Goal: Download file/media

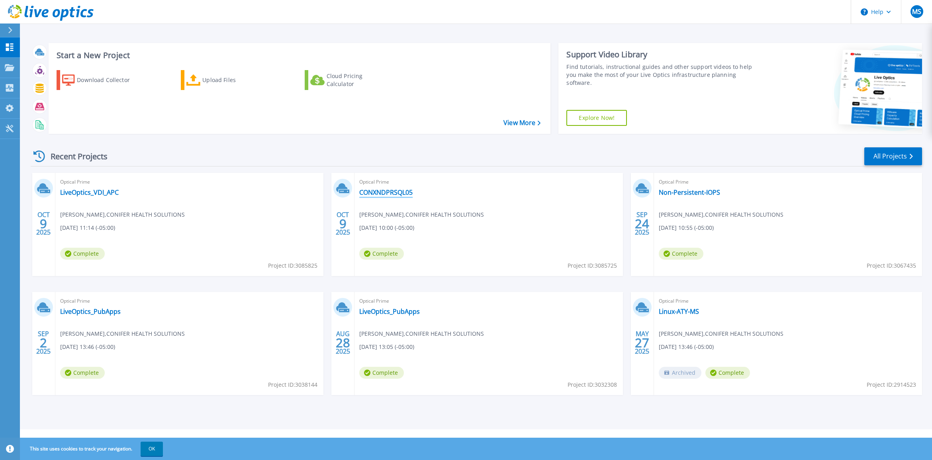
click at [389, 192] on link "CONXNDPRSQL05" at bounding box center [385, 192] width 53 height 8
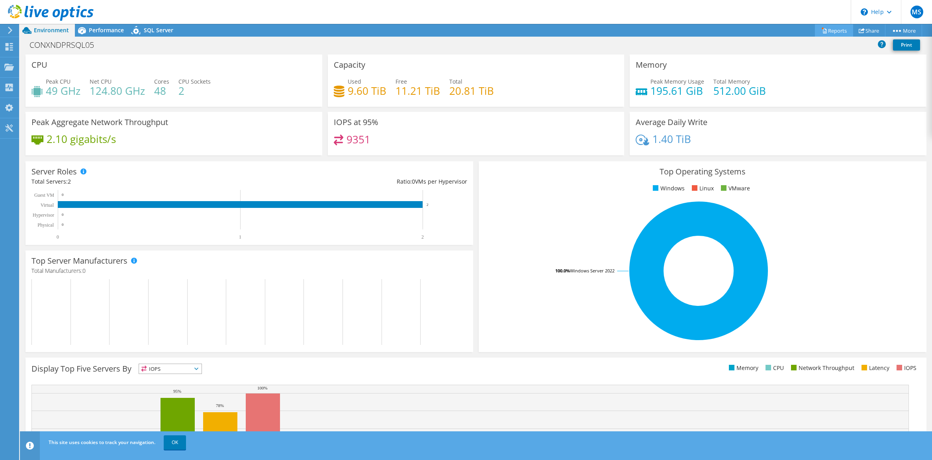
click at [829, 29] on link "Reports" at bounding box center [834, 30] width 38 height 12
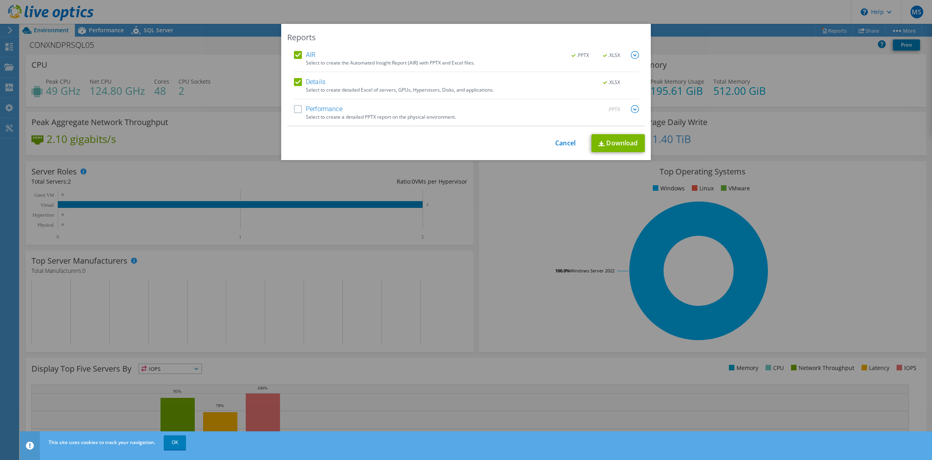
click at [296, 56] on label "AIR" at bounding box center [305, 55] width 22 height 8
click at [0, 0] on input "AIR" at bounding box center [0, 0] width 0 height 0
click at [295, 108] on label "Performance" at bounding box center [318, 109] width 49 height 8
click at [0, 0] on input "Performance" at bounding box center [0, 0] width 0 height 0
click at [631, 110] on img at bounding box center [635, 109] width 8 height 8
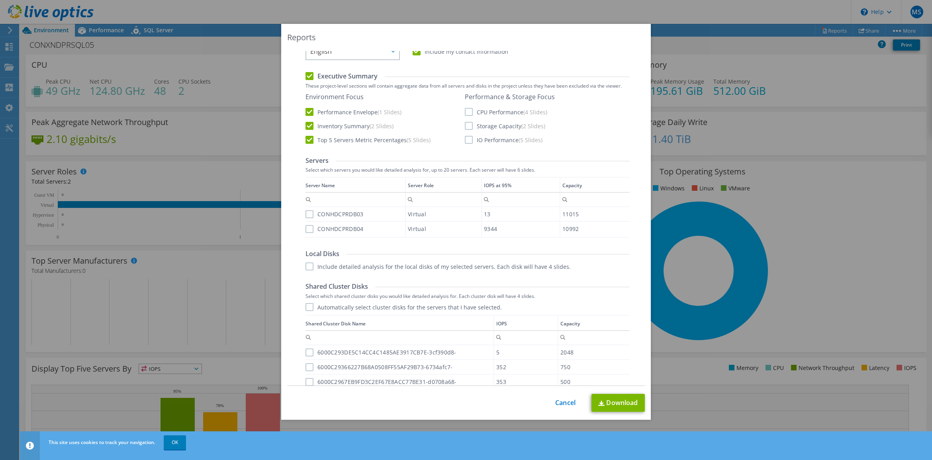
scroll to position [100, 0]
drag, startPoint x: 305, startPoint y: 212, endPoint x: 305, endPoint y: 219, distance: 7.2
click at [306, 214] on label "CONHDCPRDB03" at bounding box center [335, 213] width 58 height 8
click at [0, 0] on input "CONHDCPRDB03" at bounding box center [0, 0] width 0 height 0
click at [306, 227] on label "CONHDCPRDB04" at bounding box center [335, 227] width 58 height 8
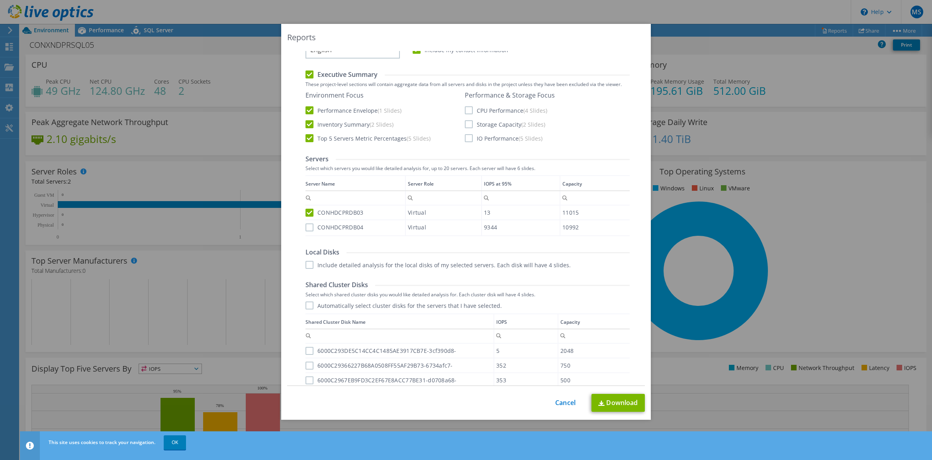
click at [0, 0] on input "CONHDCPRDB04" at bounding box center [0, 0] width 0 height 0
click at [308, 307] on label "Automatically select cluster disks for the servers that I have selected." at bounding box center [404, 306] width 196 height 8
click at [0, 0] on input "Automatically select cluster disks for the servers that I have selected." at bounding box center [0, 0] width 0 height 0
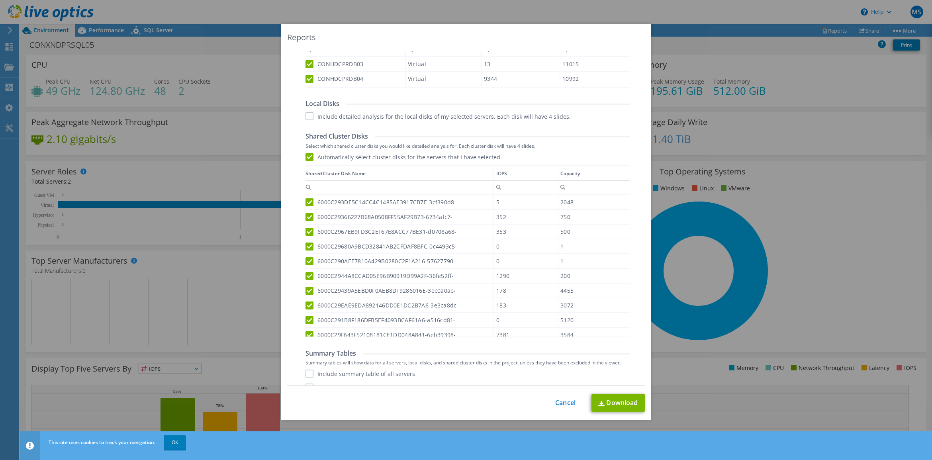
scroll to position [273, 0]
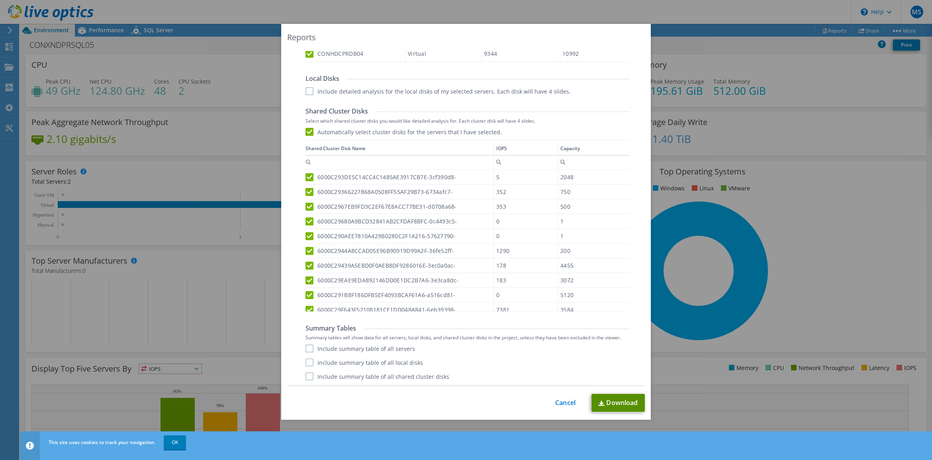
click at [607, 401] on link "Download" at bounding box center [618, 403] width 53 height 18
click at [514, 407] on div "This process may take a while, please wait... Cancel Download" at bounding box center [466, 403] width 358 height 18
click at [560, 400] on link "Cancel" at bounding box center [565, 403] width 20 height 8
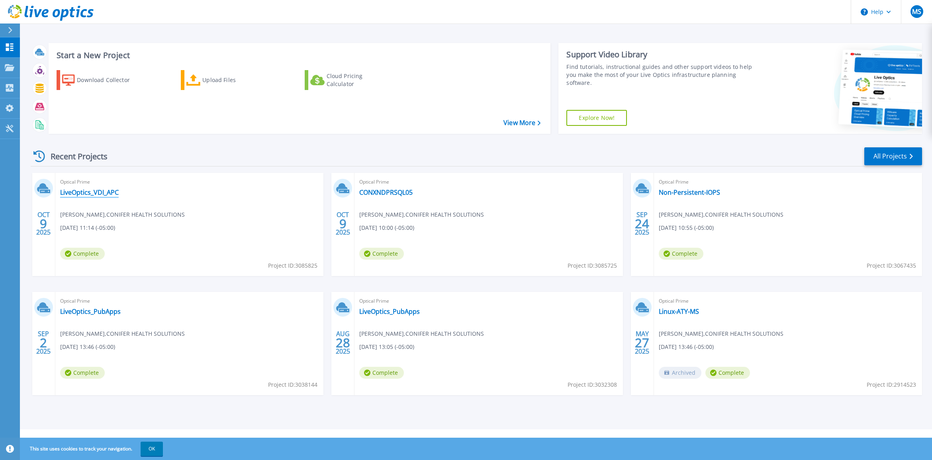
click at [82, 192] on link "LiveOptics_VDI_APC" at bounding box center [89, 192] width 59 height 8
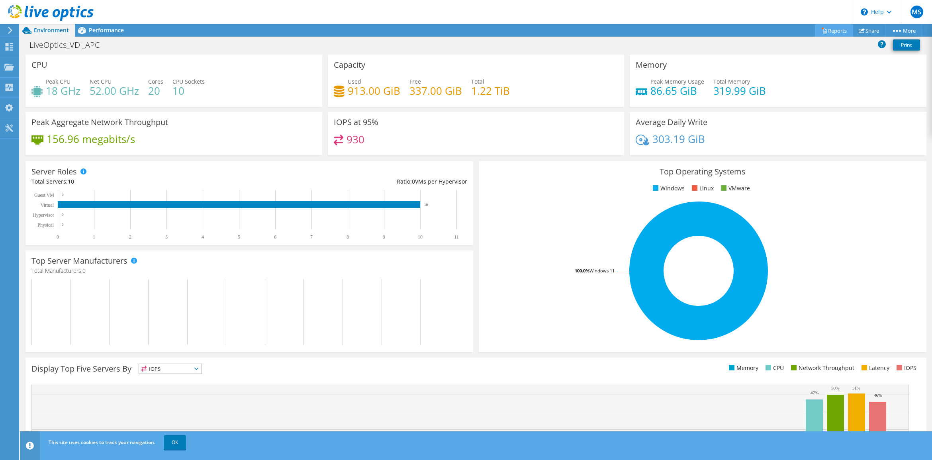
click at [831, 30] on link "Reports" at bounding box center [834, 30] width 38 height 12
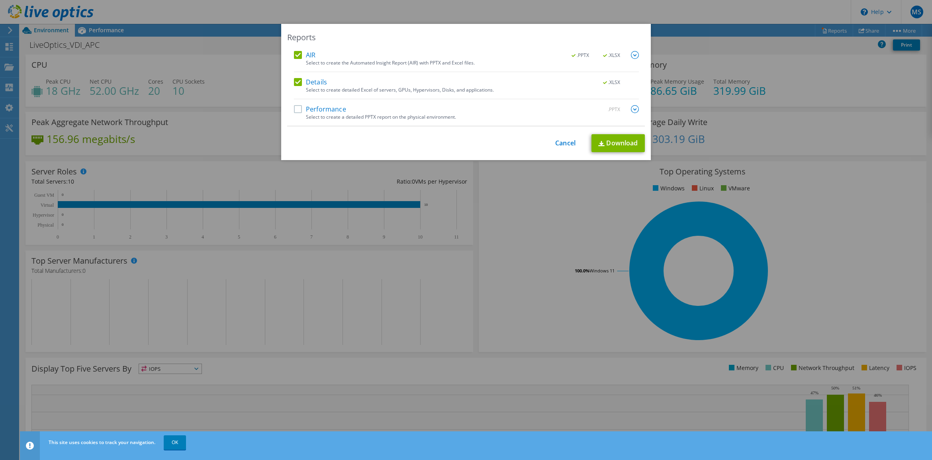
click at [295, 53] on label "AIR" at bounding box center [305, 55] width 22 height 8
click at [0, 0] on input "AIR" at bounding box center [0, 0] width 0 height 0
click at [294, 108] on label "Performance" at bounding box center [320, 109] width 52 height 8
click at [0, 0] on input "Performance" at bounding box center [0, 0] width 0 height 0
click at [632, 108] on img at bounding box center [635, 109] width 8 height 8
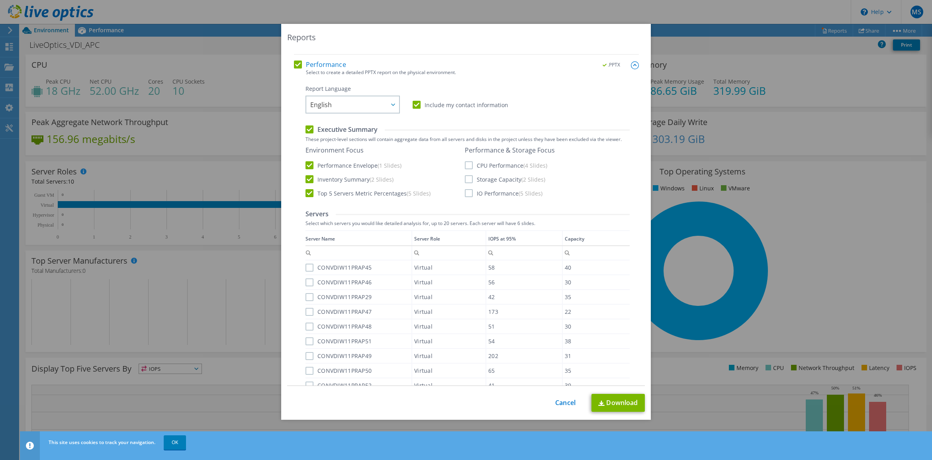
scroll to position [19, 0]
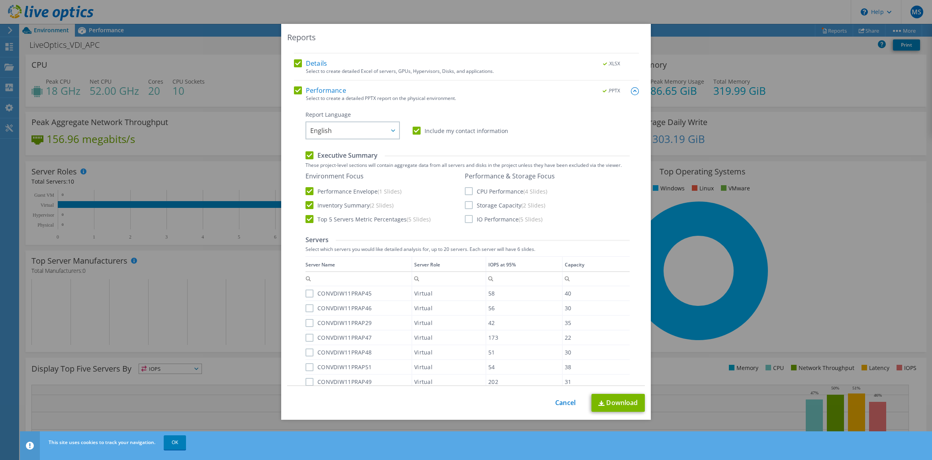
click at [466, 188] on label "CPU Performance (4 Slides)" at bounding box center [506, 191] width 82 height 8
click at [0, 0] on input "CPU Performance (4 Slides)" at bounding box center [0, 0] width 0 height 0
click at [465, 205] on label "Storage Capacity (2 Slides)" at bounding box center [505, 205] width 80 height 8
click at [0, 0] on input "Storage Capacity (2 Slides)" at bounding box center [0, 0] width 0 height 0
click at [465, 218] on label "IO Performance (5 Slides)" at bounding box center [504, 219] width 78 height 8
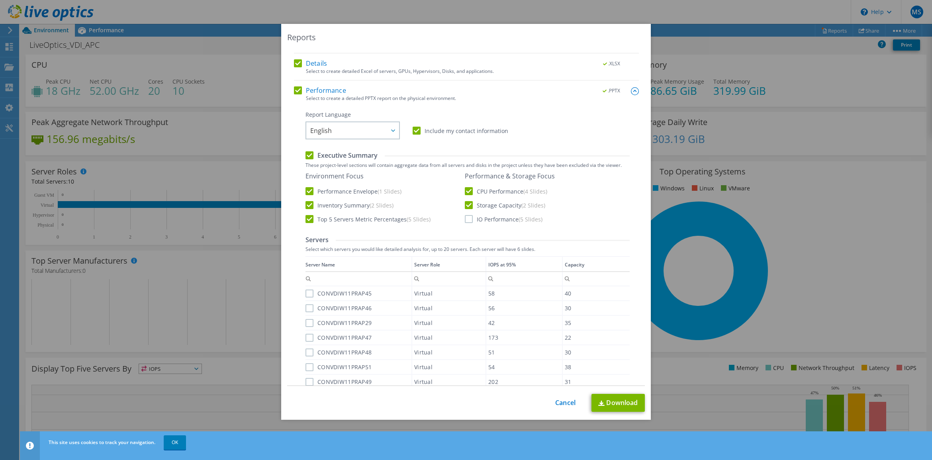
click at [0, 0] on input "IO Performance (5 Slides)" at bounding box center [0, 0] width 0 height 0
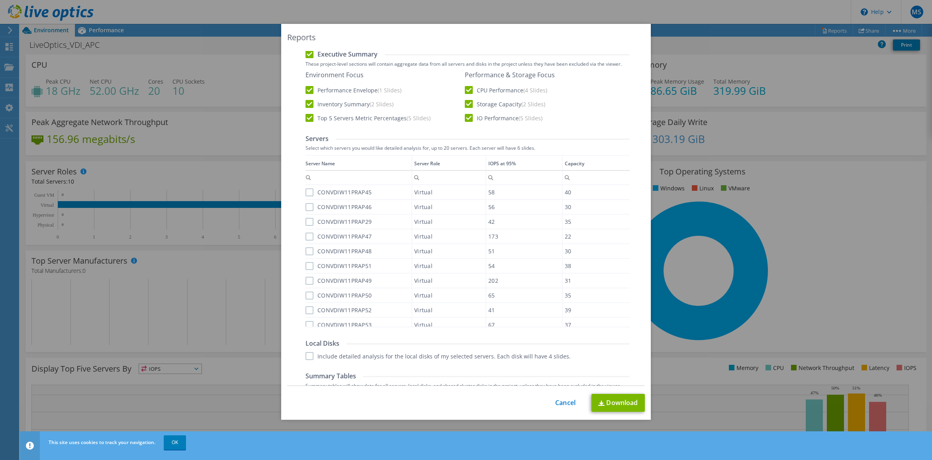
scroll to position [118, 0]
click at [306, 194] on label "CONVDIW11PRAP45" at bounding box center [339, 194] width 66 height 8
click at [0, 0] on input "CONVDIW11PRAP45" at bounding box center [0, 0] width 0 height 0
click at [307, 206] on label "CONVDIW11PRAP46" at bounding box center [339, 209] width 66 height 8
click at [0, 0] on input "CONVDIW11PRAP46" at bounding box center [0, 0] width 0 height 0
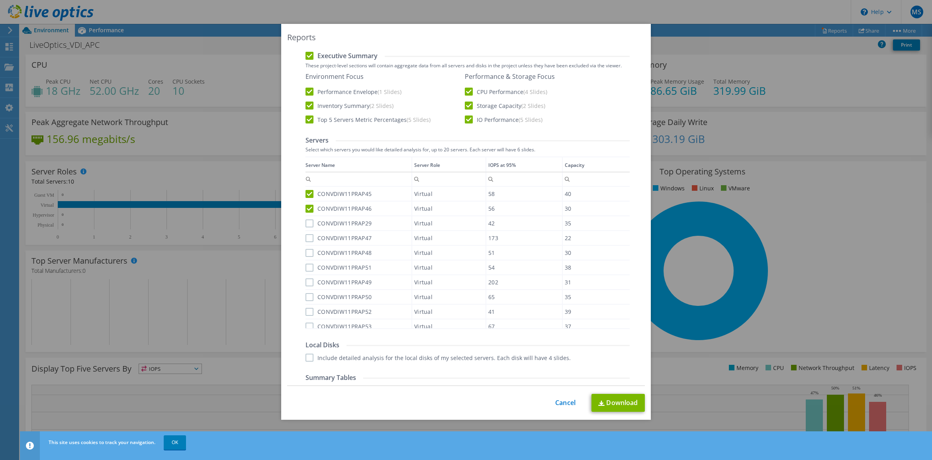
click at [306, 224] on label "CONVDIW11PRAP29" at bounding box center [339, 223] width 66 height 8
click at [0, 0] on input "CONVDIW11PRAP29" at bounding box center [0, 0] width 0 height 0
click at [306, 238] on label "CONVDIW11PRAP47" at bounding box center [339, 238] width 66 height 8
click at [0, 0] on input "CONVDIW11PRAP47" at bounding box center [0, 0] width 0 height 0
drag, startPoint x: 306, startPoint y: 253, endPoint x: 305, endPoint y: 259, distance: 6.0
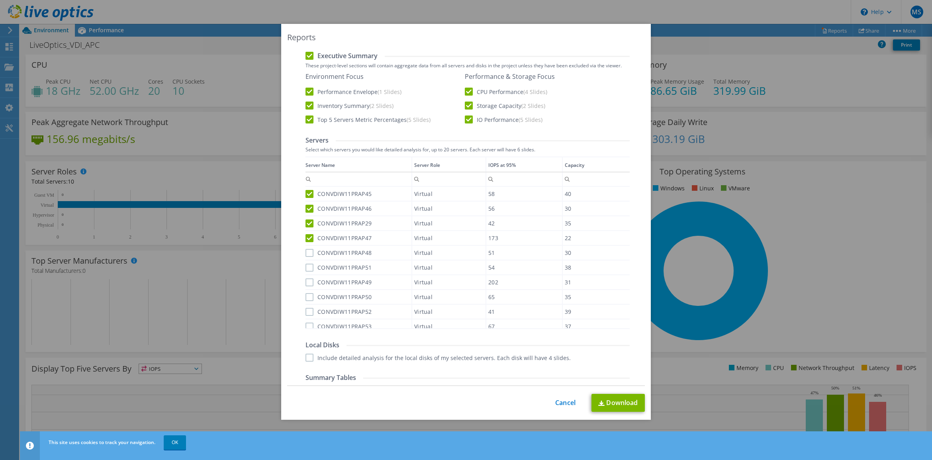
click at [306, 254] on label "CONVDIW11PRAP48" at bounding box center [339, 253] width 66 height 8
click at [0, 0] on input "CONVDIW11PRAP48" at bounding box center [0, 0] width 0 height 0
click at [306, 265] on label "CONVDIW11PRAP51" at bounding box center [339, 268] width 66 height 8
click at [0, 0] on input "CONVDIW11PRAP51" at bounding box center [0, 0] width 0 height 0
click at [306, 278] on label "CONVDIW11PRAP49" at bounding box center [339, 282] width 66 height 8
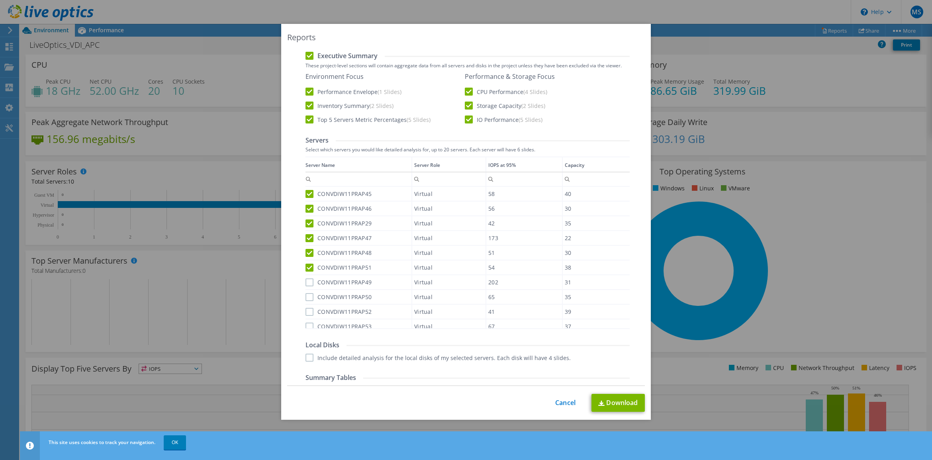
click at [0, 0] on input "CONVDIW11PRAP49" at bounding box center [0, 0] width 0 height 0
click at [306, 296] on label "CONVDIW11PRAP50" at bounding box center [339, 297] width 66 height 8
click at [0, 0] on input "CONVDIW11PRAP50" at bounding box center [0, 0] width 0 height 0
drag, startPoint x: 306, startPoint y: 309, endPoint x: 306, endPoint y: 313, distance: 4.4
click at [306, 311] on label "CONVDIW11PRAP52" at bounding box center [339, 312] width 66 height 8
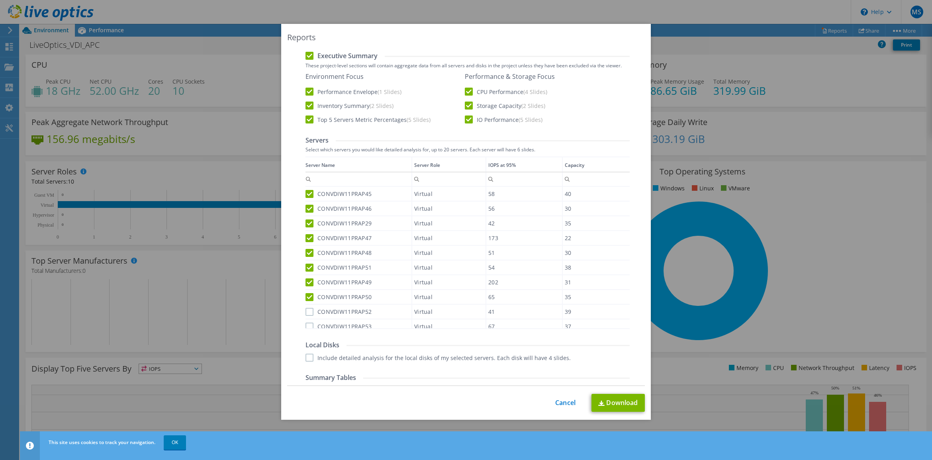
click at [0, 0] on input "CONVDIW11PRAP52" at bounding box center [0, 0] width 0 height 0
click at [307, 327] on div "Data grid" at bounding box center [467, 327] width 322 height 2
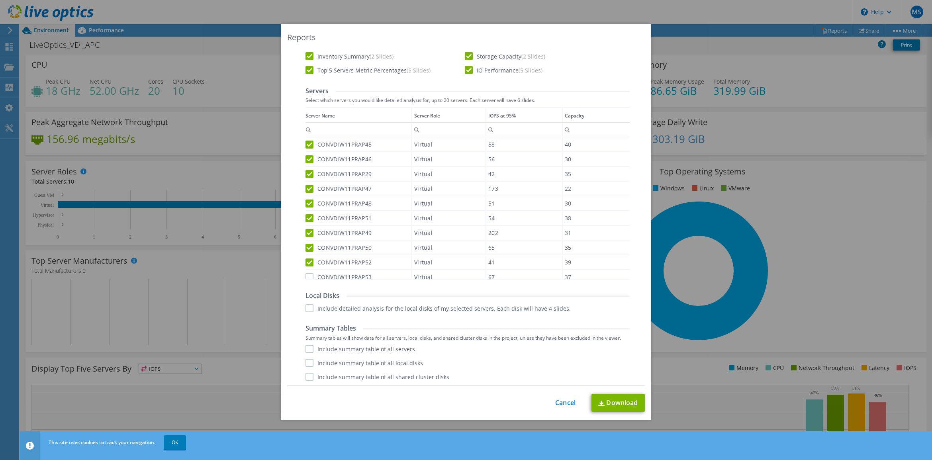
scroll to position [168, 0]
click at [306, 347] on label "Include summary table of all servers" at bounding box center [361, 349] width 110 height 8
click at [0, 0] on input "Include summary table of all servers" at bounding box center [0, 0] width 0 height 0
click at [306, 359] on label "Include summary table of all local disks" at bounding box center [365, 363] width 118 height 8
click at [0, 0] on input "Include summary table of all local disks" at bounding box center [0, 0] width 0 height 0
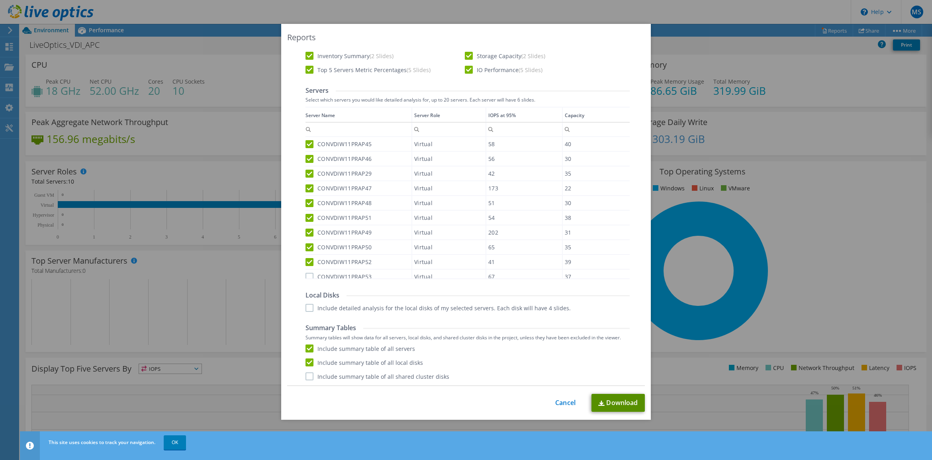
click at [612, 399] on link "Download" at bounding box center [618, 403] width 53 height 18
click at [561, 400] on link "Cancel" at bounding box center [565, 403] width 20 height 8
